Goal: Information Seeking & Learning: Check status

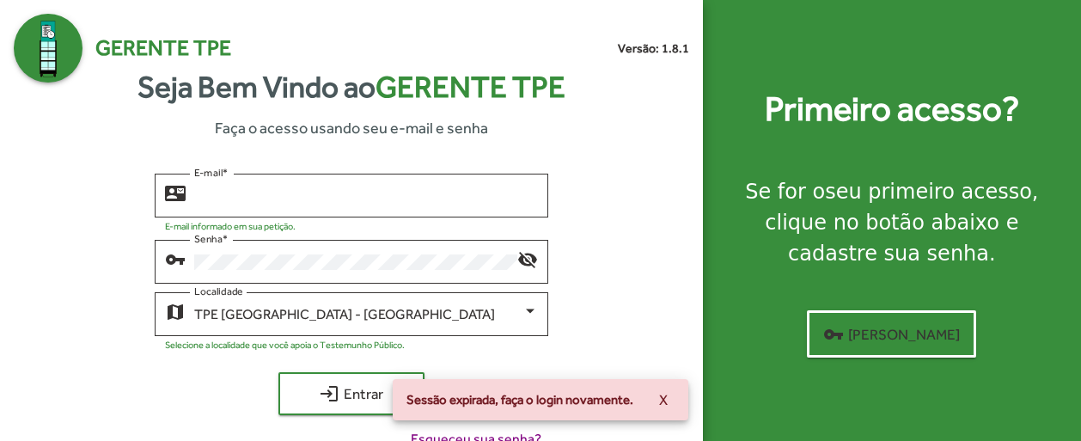
type input "**********"
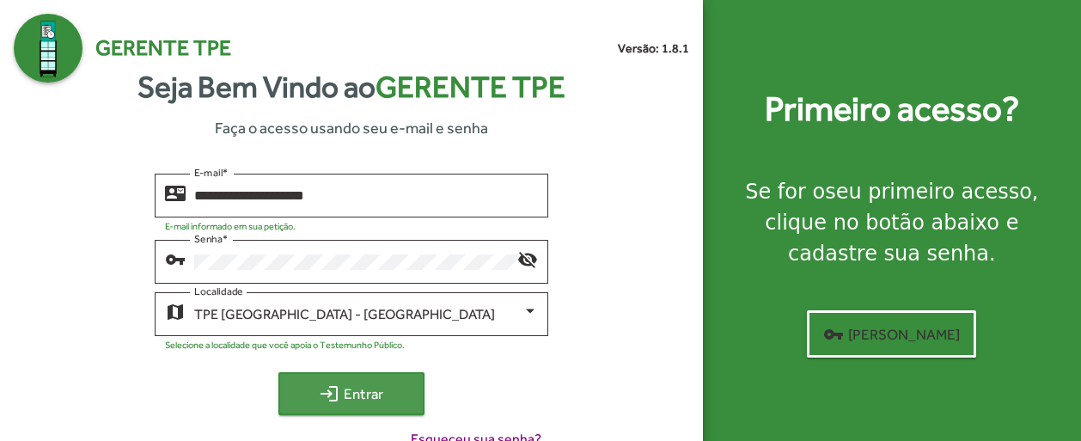
click at [380, 389] on span "login Entrar" at bounding box center [351, 393] width 115 height 31
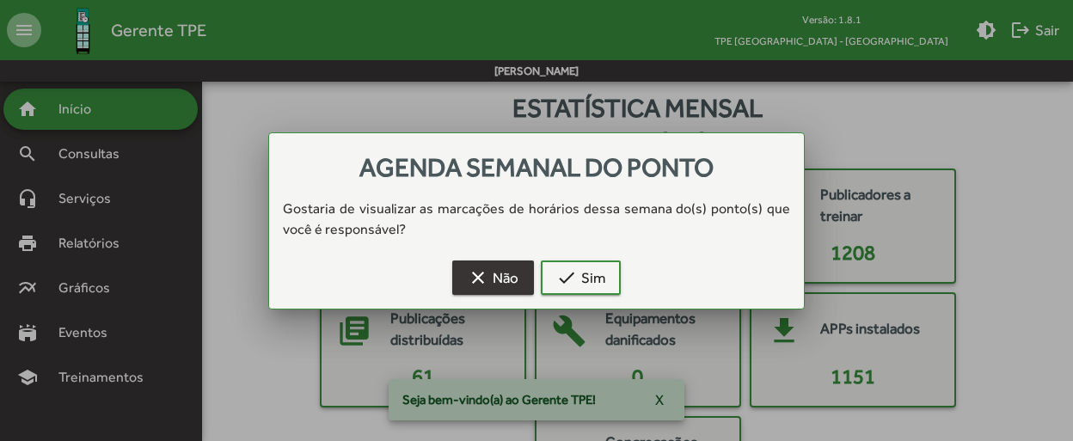
click at [493, 281] on span "clear Não" at bounding box center [493, 277] width 51 height 31
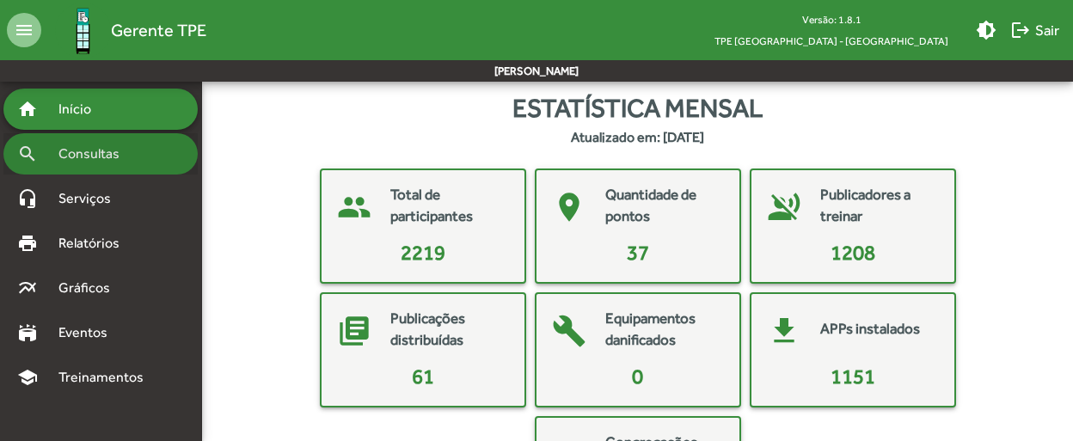
click at [104, 152] on span "Consultas" at bounding box center [95, 154] width 94 height 21
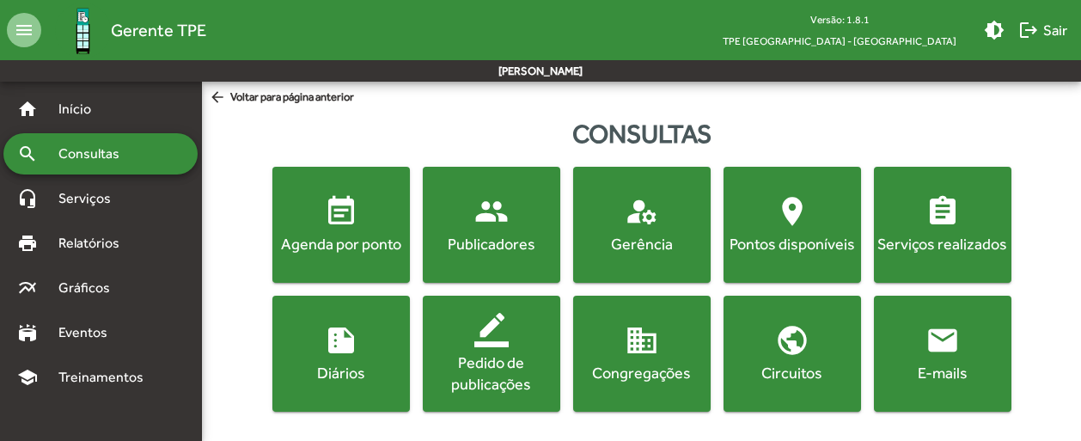
click at [327, 242] on div "Agenda por ponto" at bounding box center [341, 243] width 131 height 21
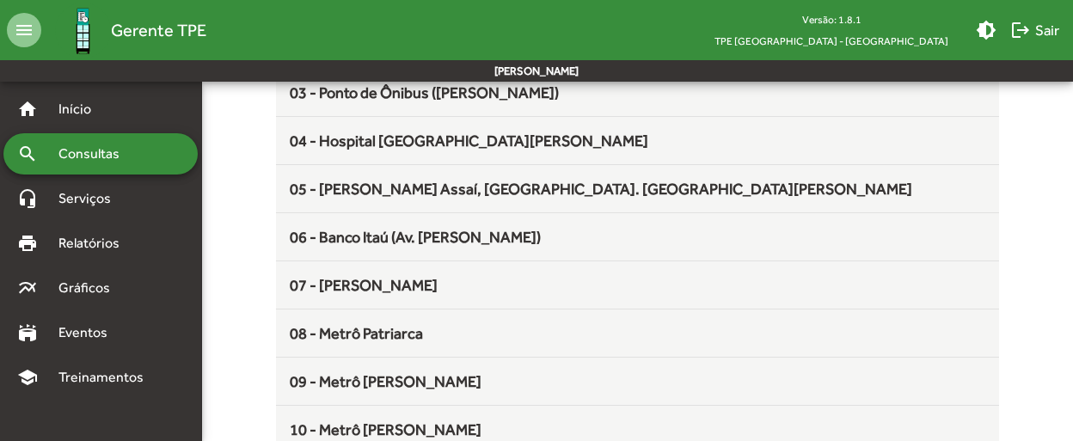
scroll to position [344, 0]
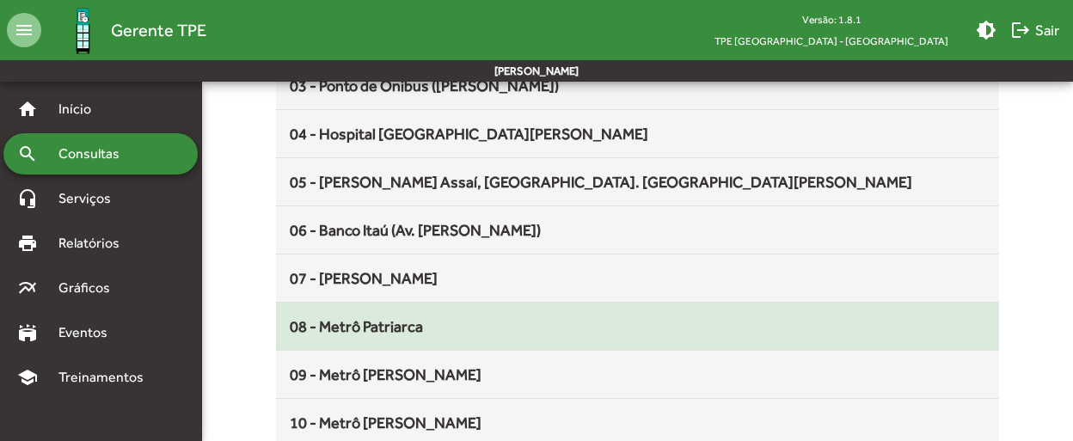
click at [356, 327] on span "08 - Metrô Patriarca" at bounding box center [356, 326] width 133 height 18
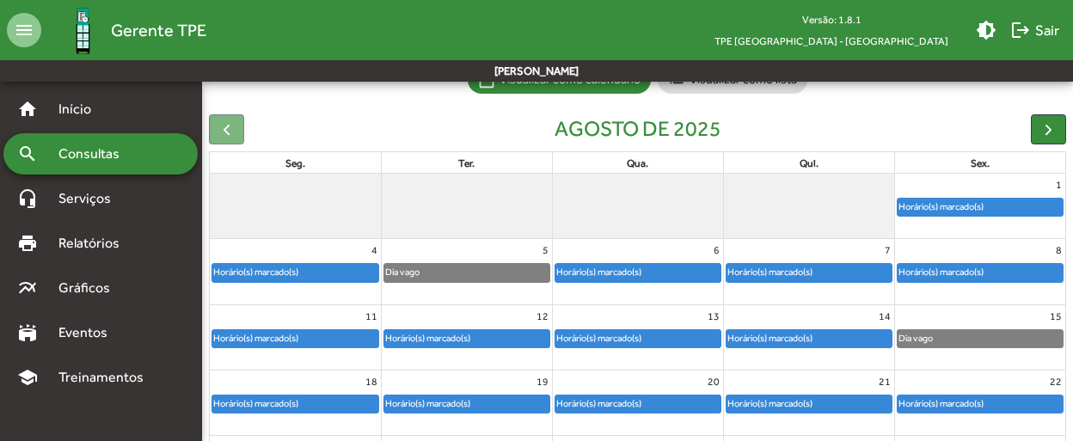
scroll to position [172, 0]
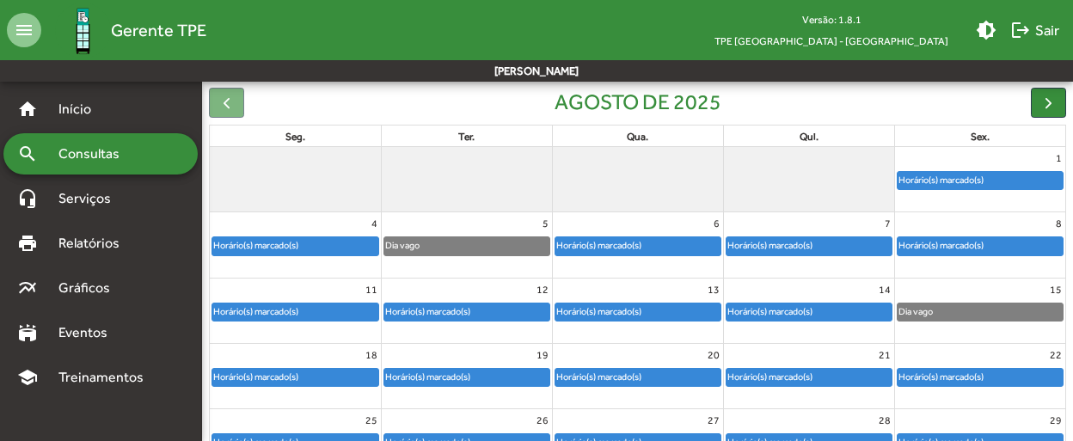
click at [676, 248] on div "Horário(s) marcado(s)" at bounding box center [637, 245] width 165 height 17
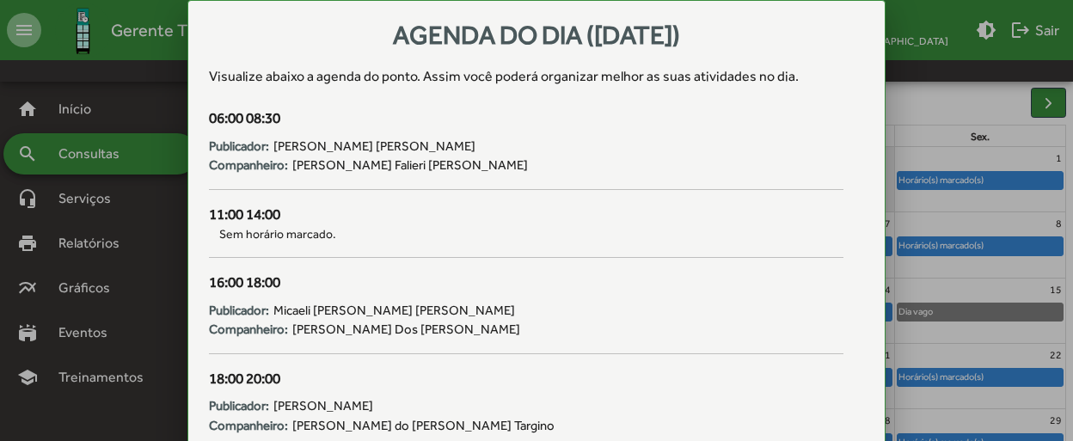
click at [955, 94] on div at bounding box center [536, 220] width 1073 height 441
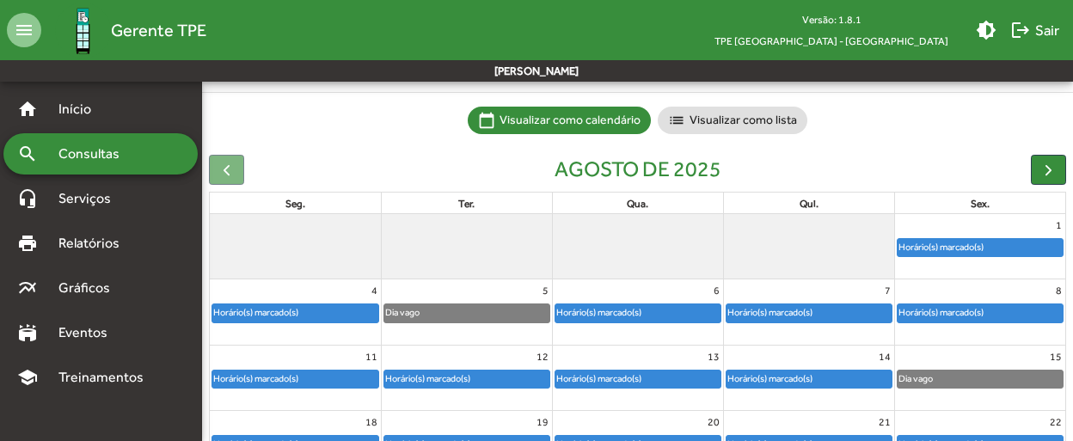
scroll to position [98, 0]
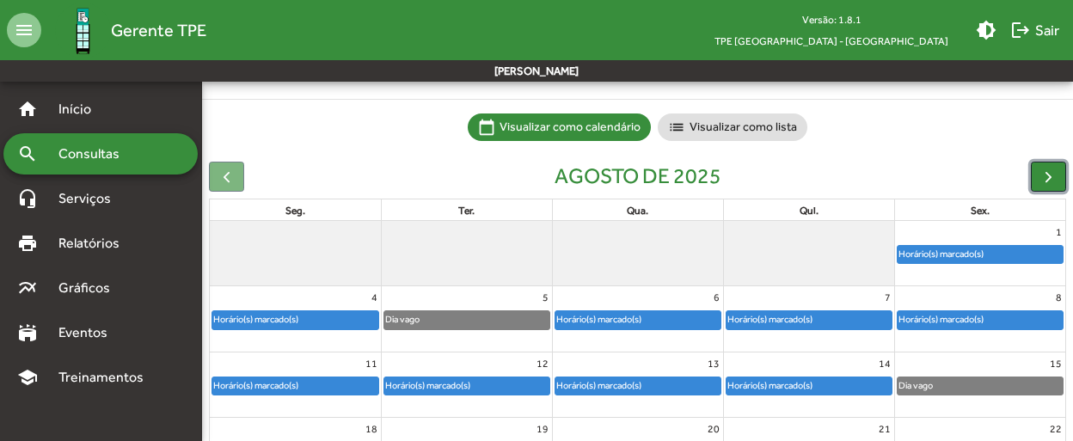
click at [1044, 164] on button "button" at bounding box center [1048, 177] width 35 height 30
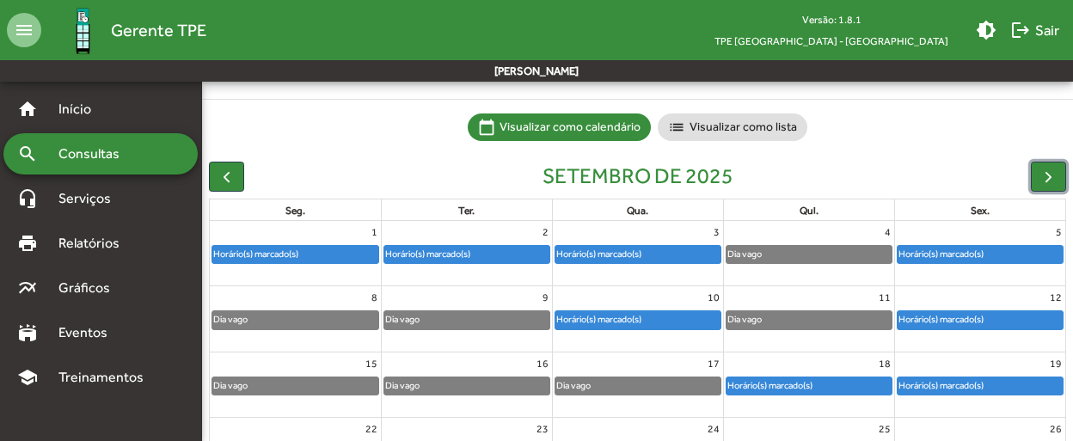
click at [686, 248] on div "Horário(s) marcado(s)" at bounding box center [637, 254] width 165 height 17
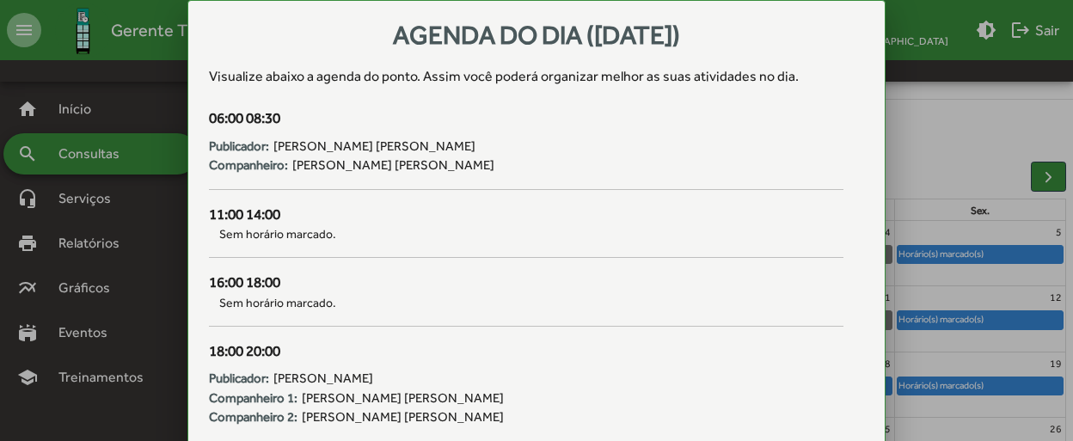
scroll to position [0, 0]
